Goal: Transaction & Acquisition: Book appointment/travel/reservation

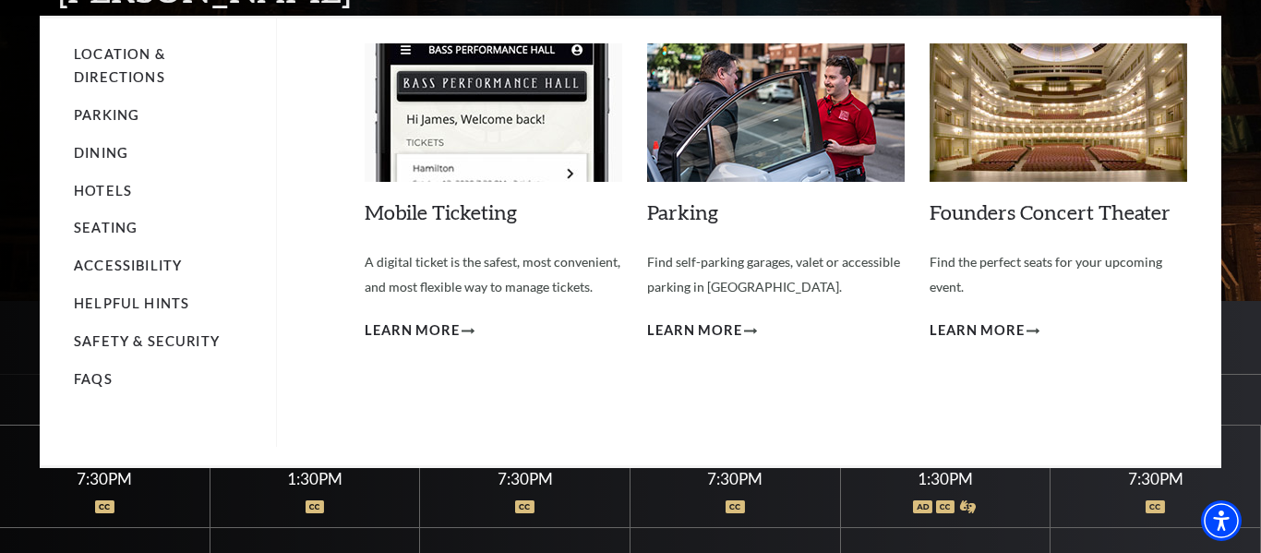
scroll to position [132, 0]
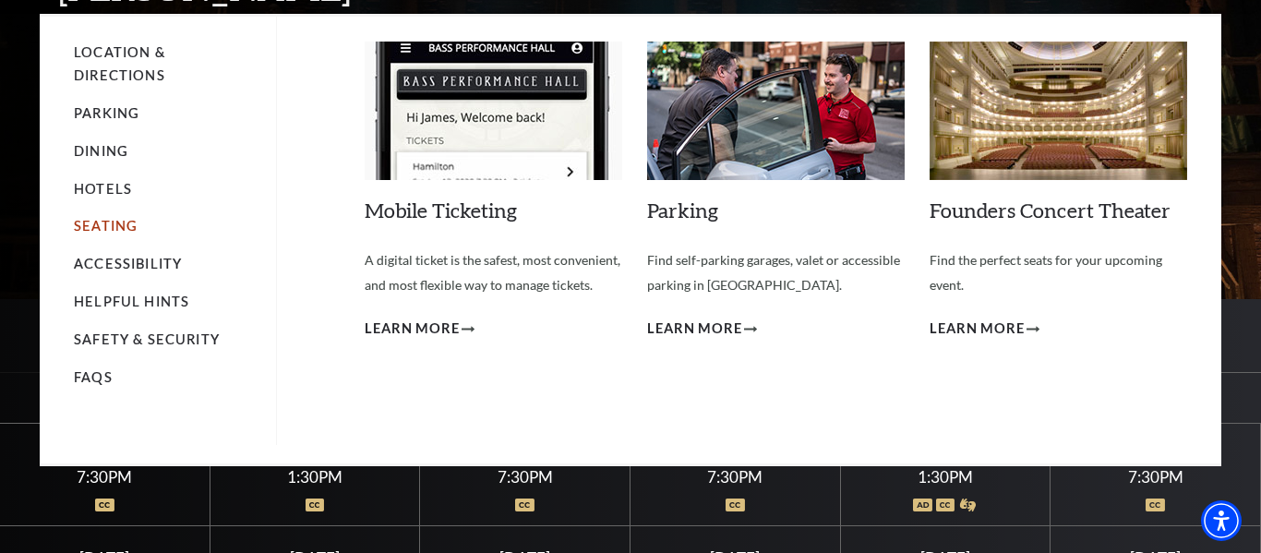
click at [127, 228] on link "Seating" at bounding box center [106, 226] width 64 height 16
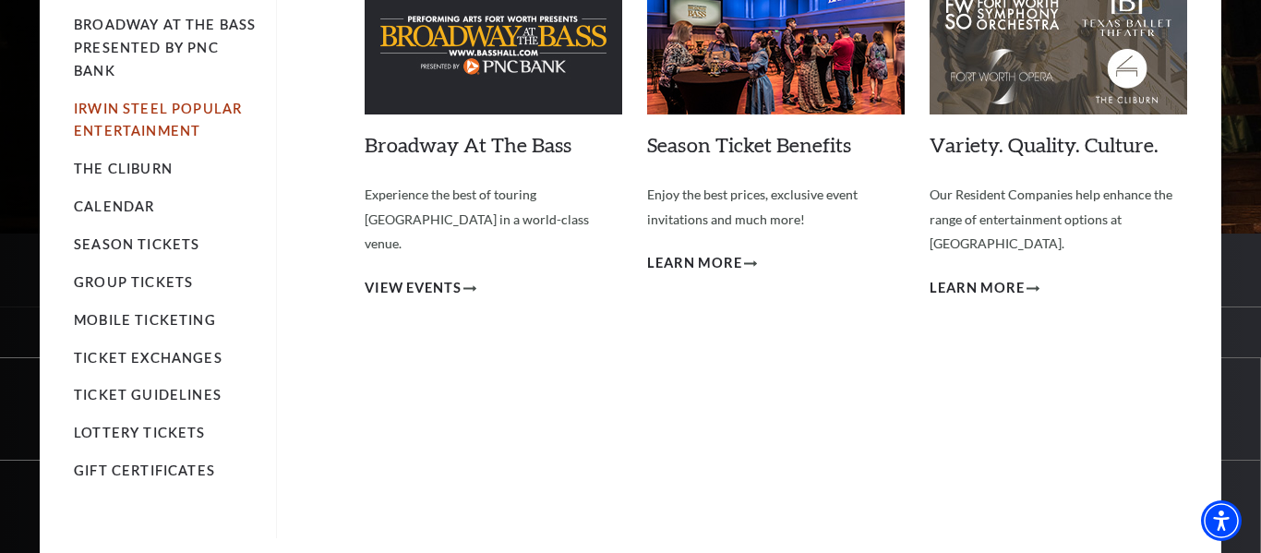
scroll to position [199, 0]
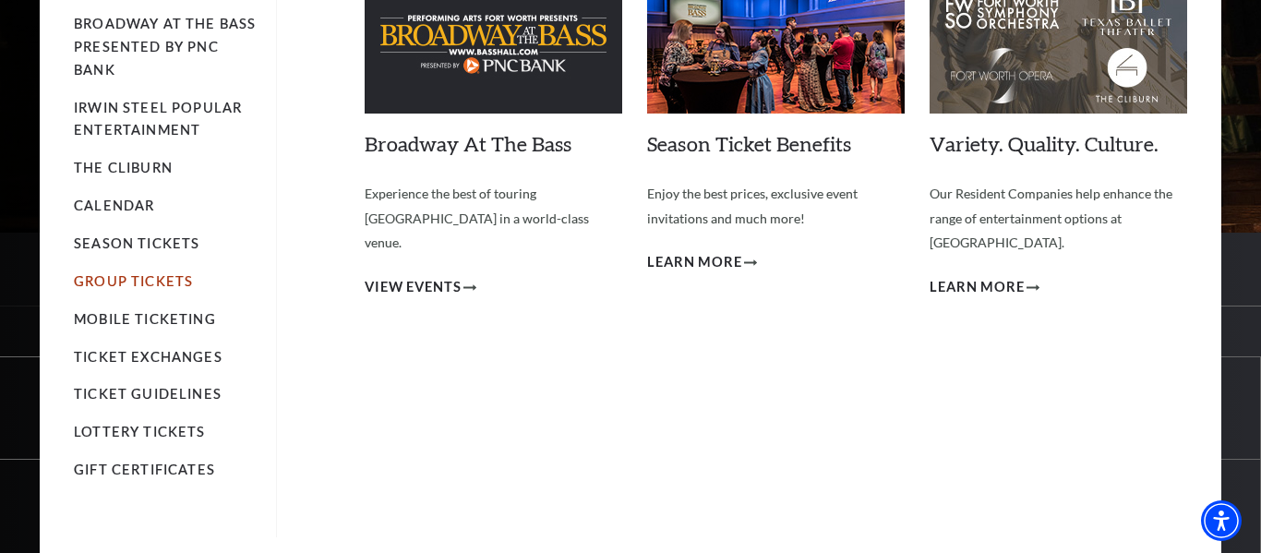
click at [162, 278] on link "Group Tickets" at bounding box center [133, 281] width 119 height 16
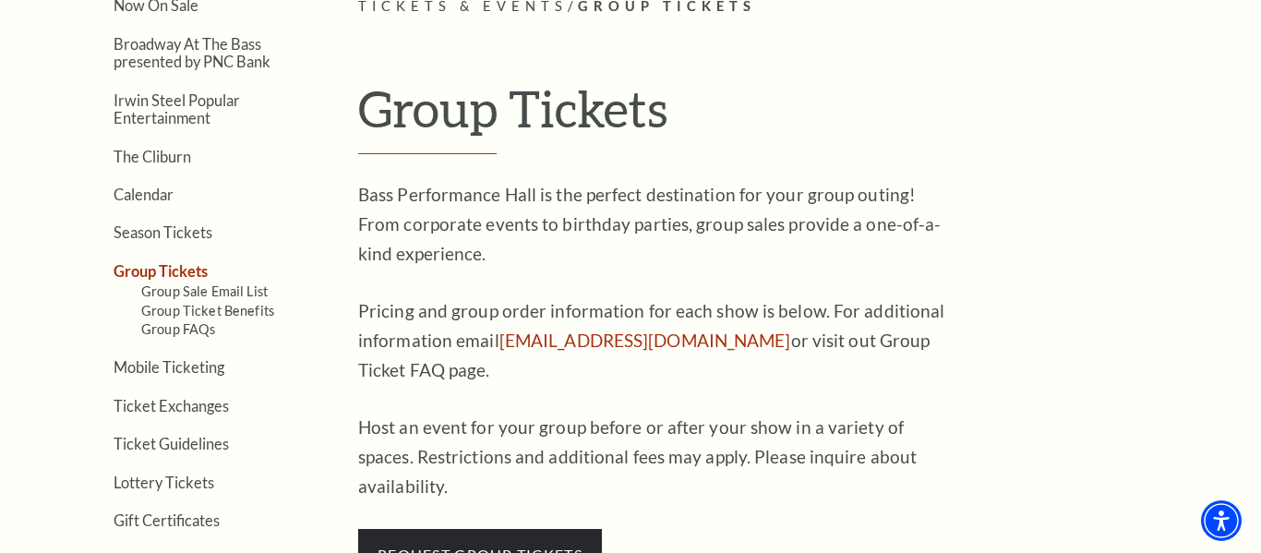
scroll to position [507, 0]
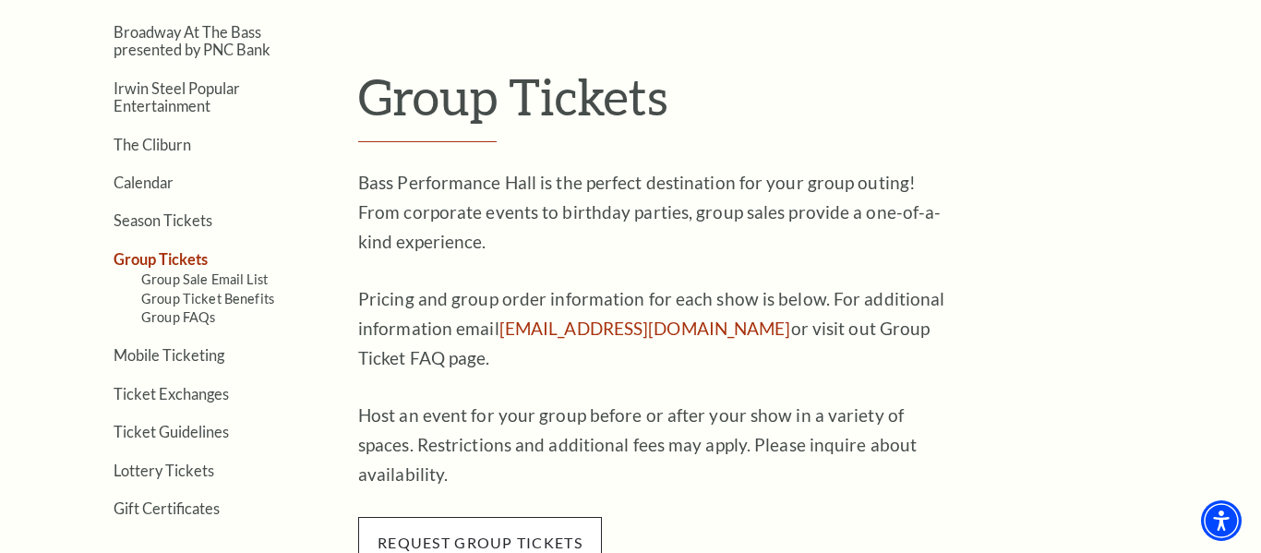
click at [464, 517] on span "request group tickets" at bounding box center [480, 543] width 244 height 52
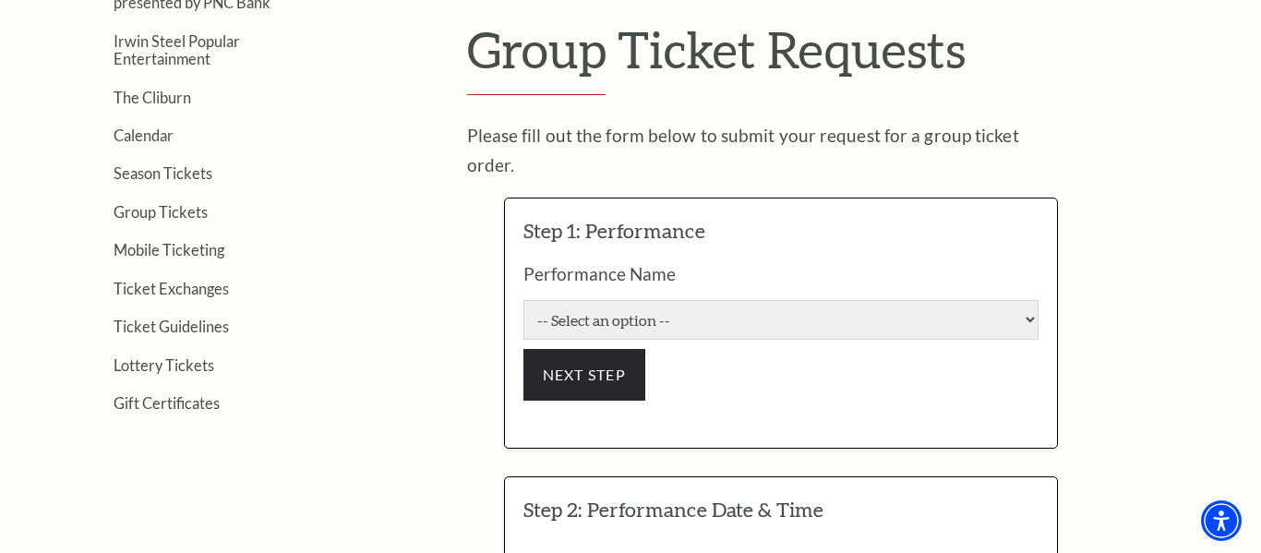
scroll to position [605, 0]
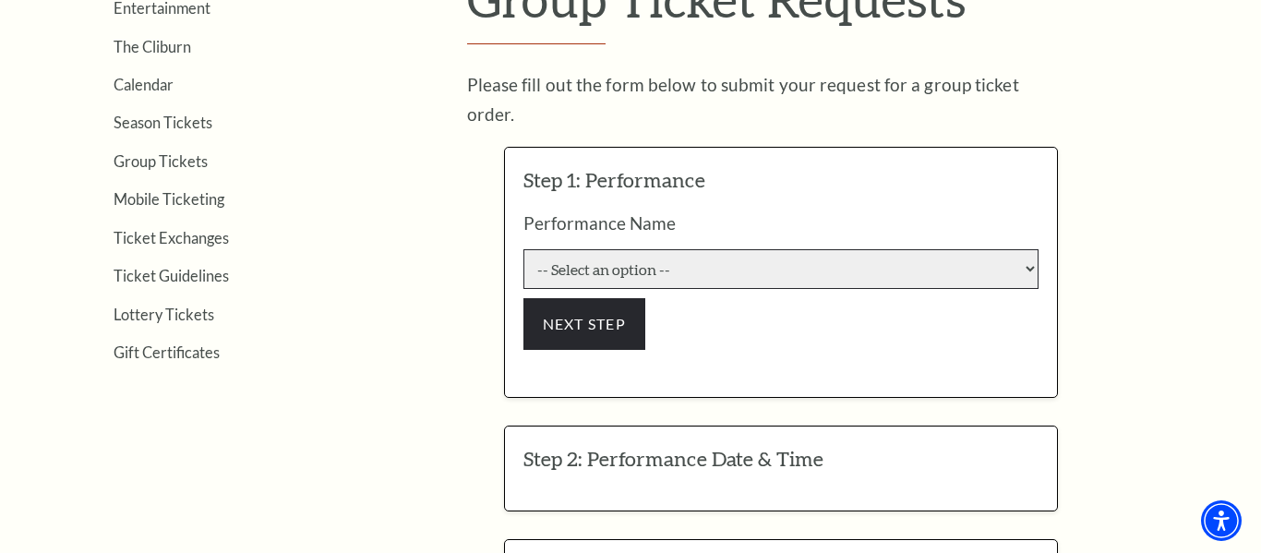
click at [678, 249] on select "-- Select an option -- Life of Pi Lyle Lovett and His Acoustic Group The Addams…" at bounding box center [781, 269] width 515 height 40
select select "6208"
click at [524, 249] on select "-- Select an option -- Life of Pi Lyle Lovett and His Acoustic Group The Addams…" at bounding box center [781, 269] width 515 height 40
click at [658, 303] on div "Performance Name -- Select an option -- Life of Pi Lyle Lovett and His Acoustic…" at bounding box center [781, 286] width 515 height 145
click at [626, 249] on select "-- Select an option -- Life of Pi Lyle Lovett and His Acoustic Group The Addams…" at bounding box center [781, 269] width 515 height 40
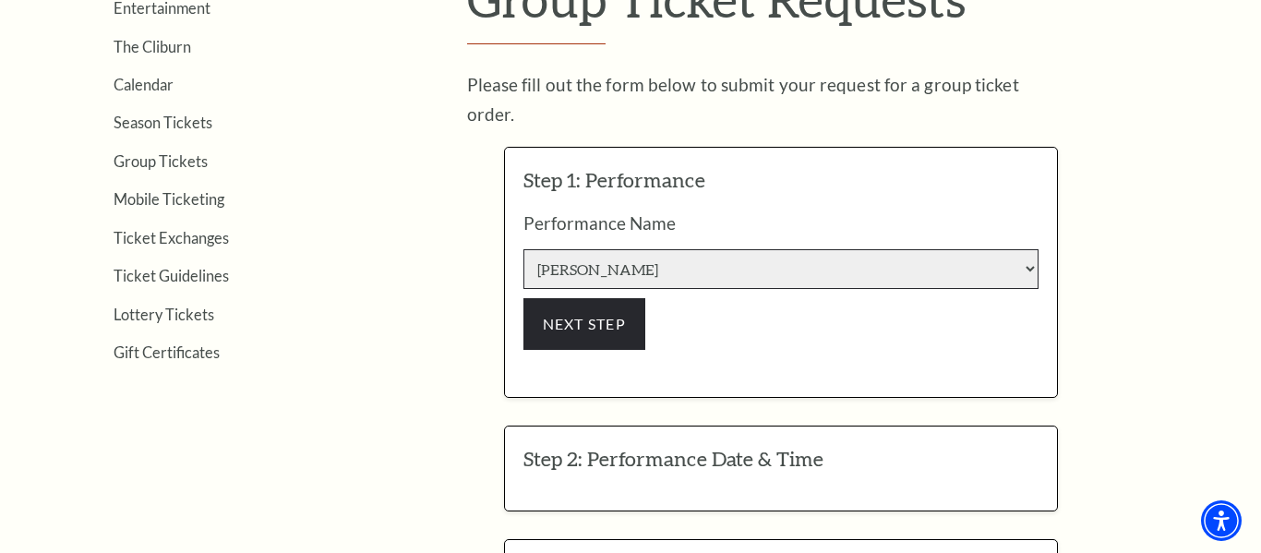
click at [524, 249] on select "-- Select an option -- Life of Pi Lyle Lovett and His Acoustic Group The Addams…" at bounding box center [781, 269] width 515 height 40
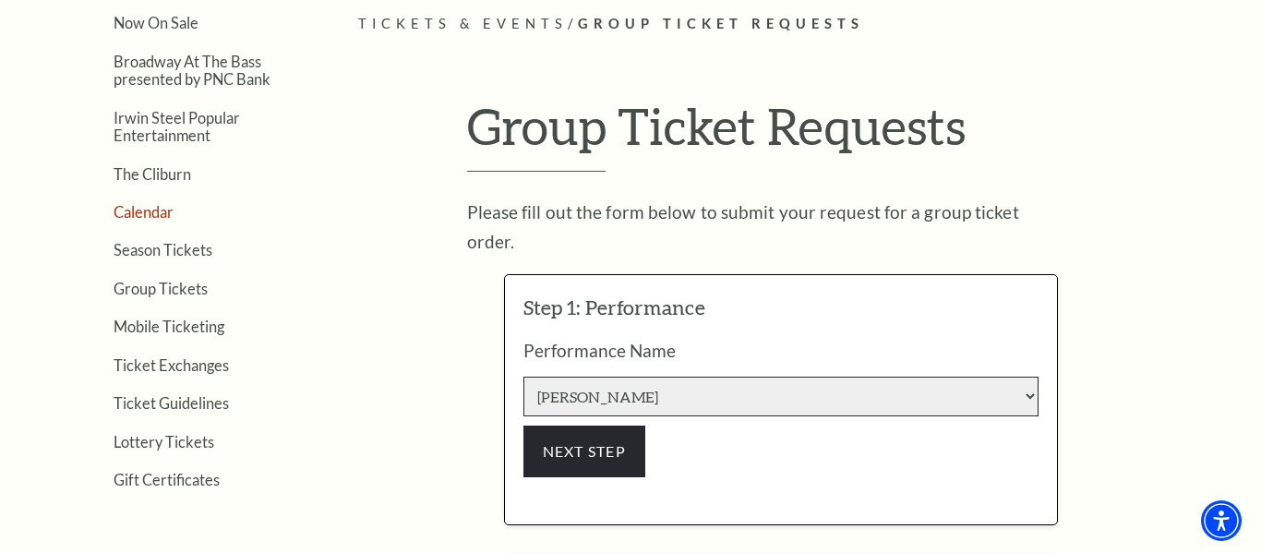
scroll to position [488, 0]
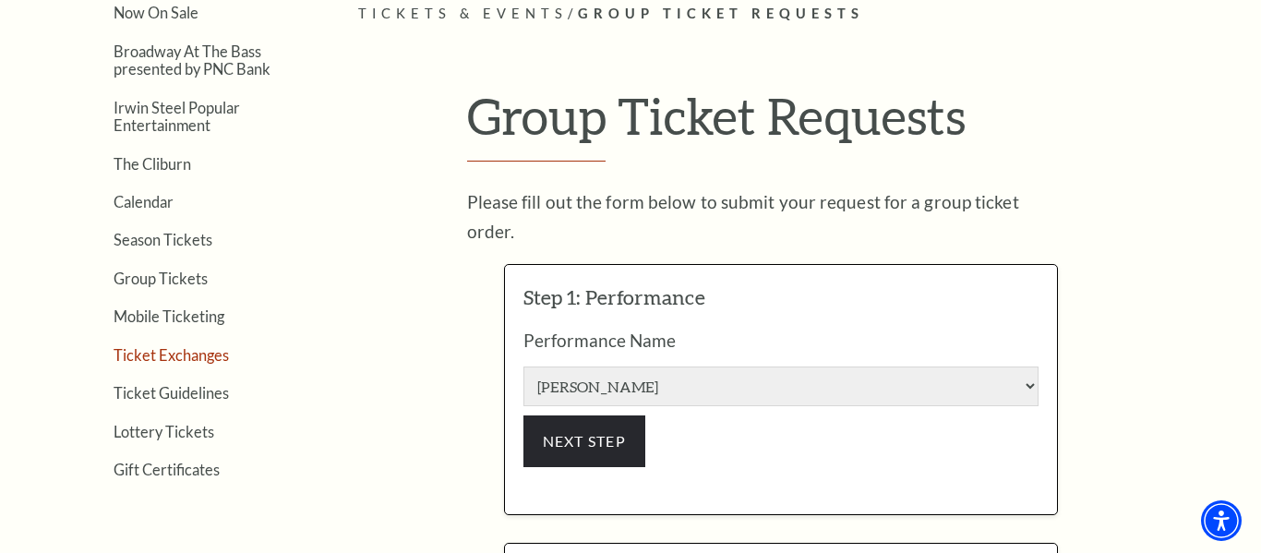
click at [164, 347] on link "Ticket Exchanges" at bounding box center [171, 355] width 115 height 18
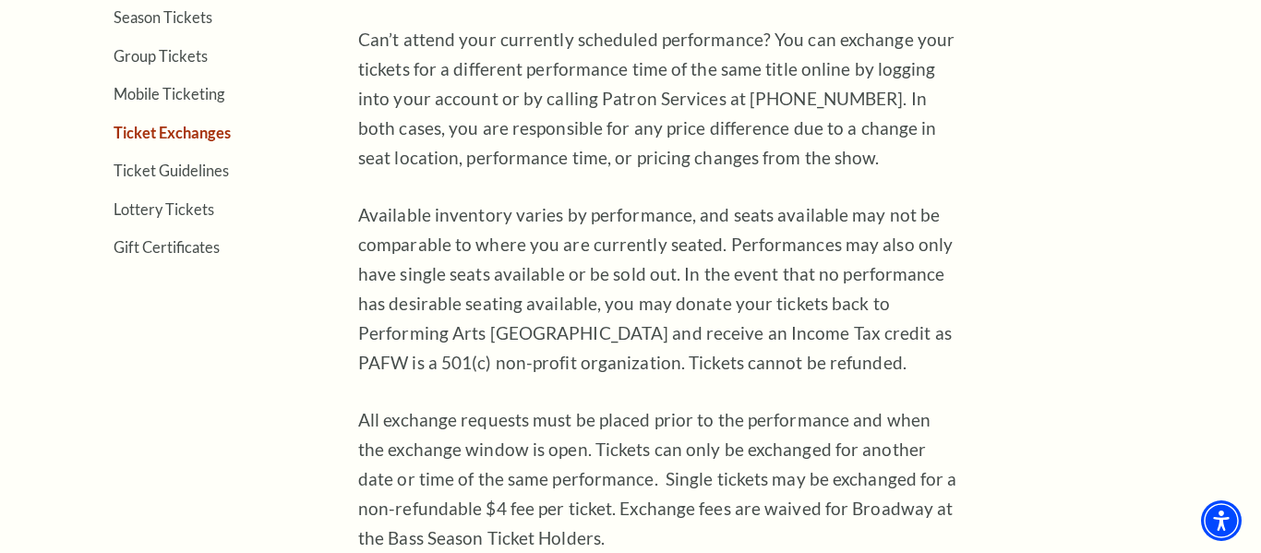
scroll to position [707, 0]
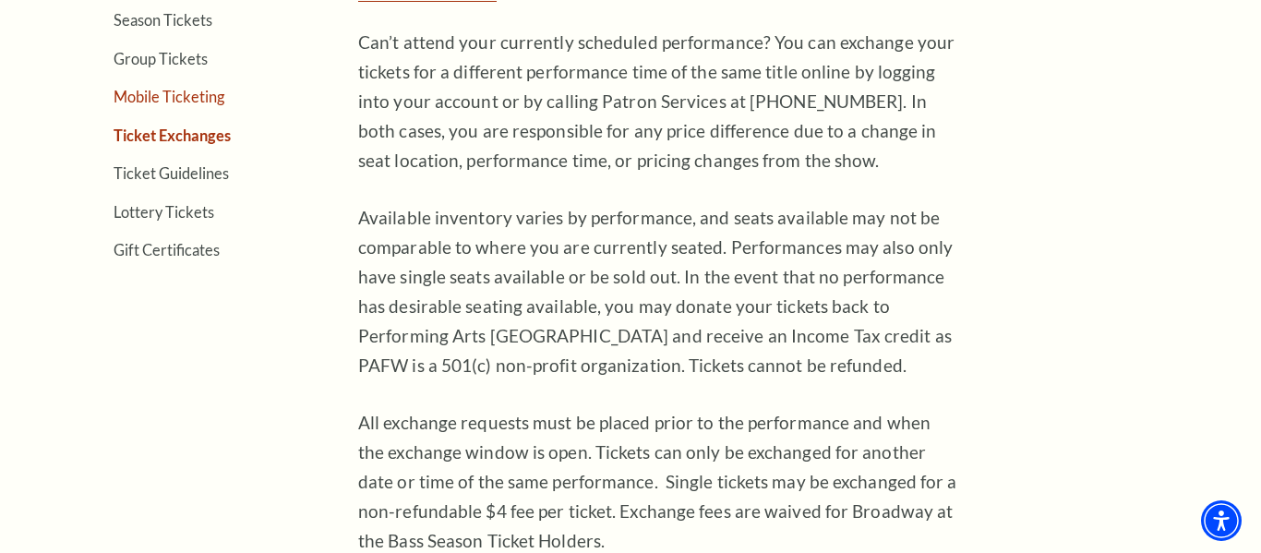
click at [199, 97] on link "Mobile Ticketing" at bounding box center [169, 97] width 111 height 18
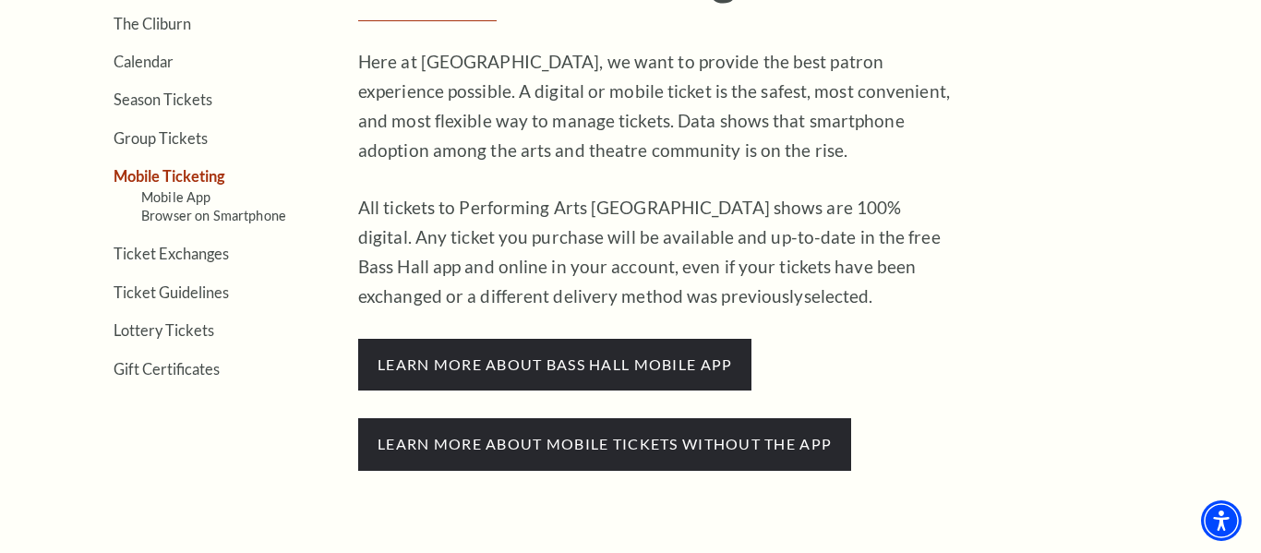
scroll to position [622, 0]
